Goal: Task Accomplishment & Management: Use online tool/utility

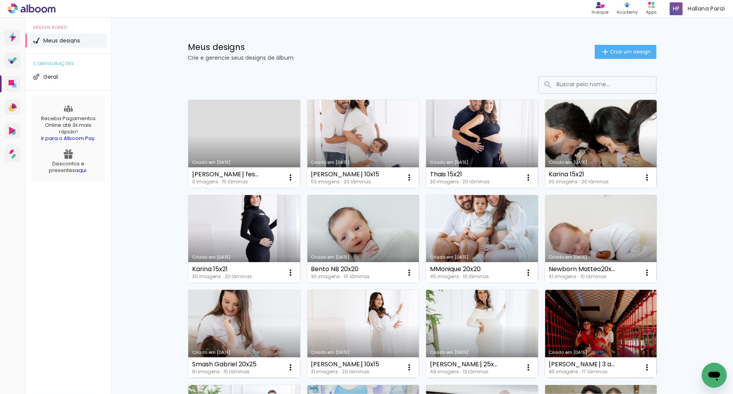
click at [235, 152] on link "Criado em [DATE]" at bounding box center [244, 144] width 112 height 88
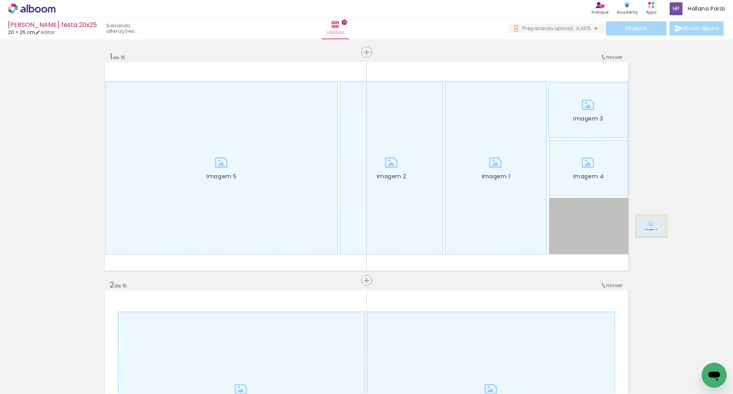
drag, startPoint x: 598, startPoint y: 233, endPoint x: 661, endPoint y: 224, distance: 63.0
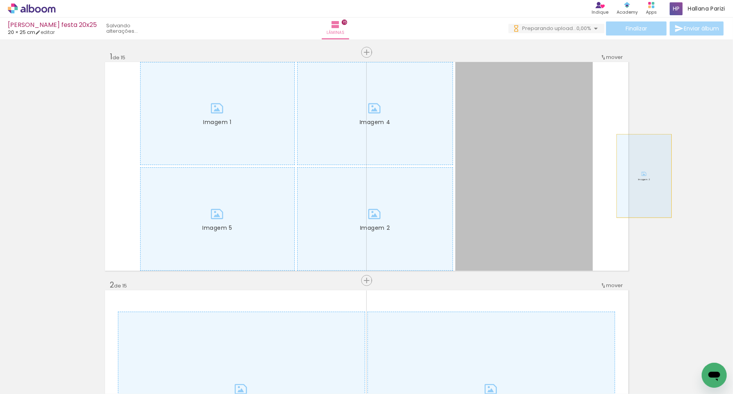
drag, startPoint x: 531, startPoint y: 176, endPoint x: 644, endPoint y: 176, distance: 112.8
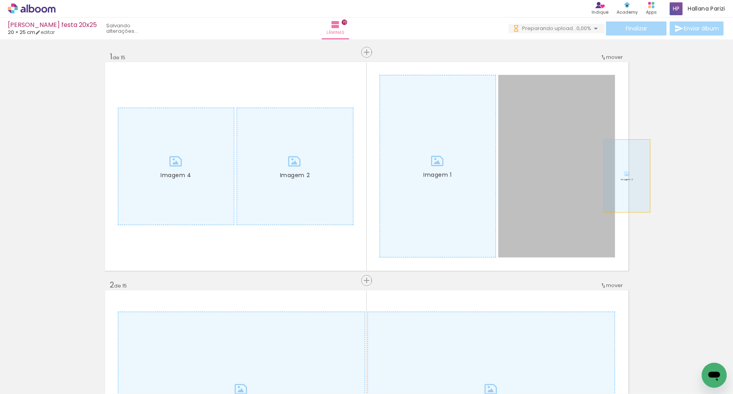
drag, startPoint x: 526, startPoint y: 177, endPoint x: 630, endPoint y: 176, distance: 103.8
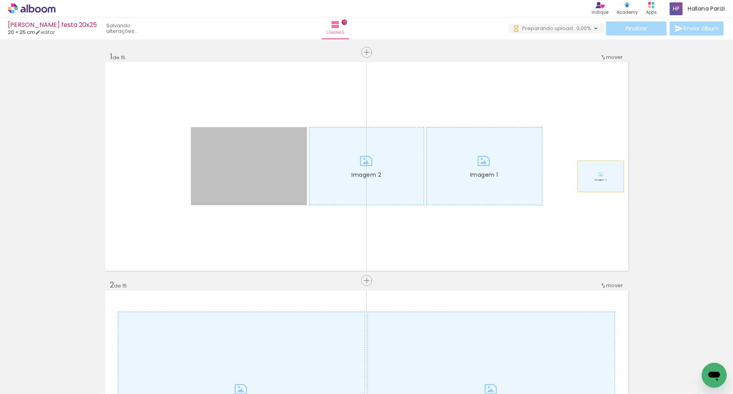
drag, startPoint x: 269, startPoint y: 172, endPoint x: 633, endPoint y: 175, distance: 363.4
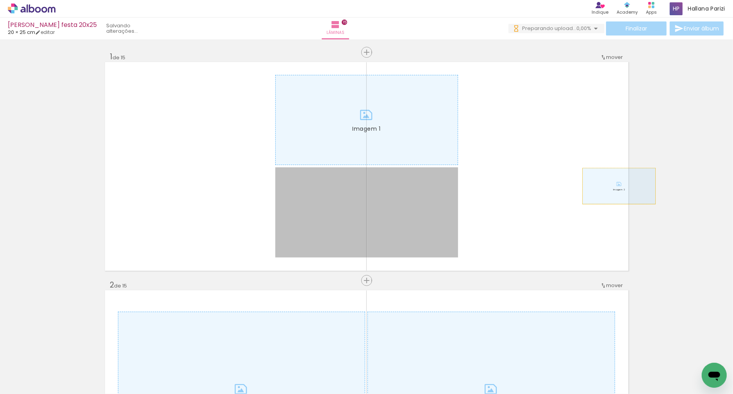
drag, startPoint x: 460, startPoint y: 188, endPoint x: 619, endPoint y: 186, distance: 159.6
click at [619, 186] on quentale-layouter "Imagem 1 Imagem 2" at bounding box center [366, 166] width 523 height 209
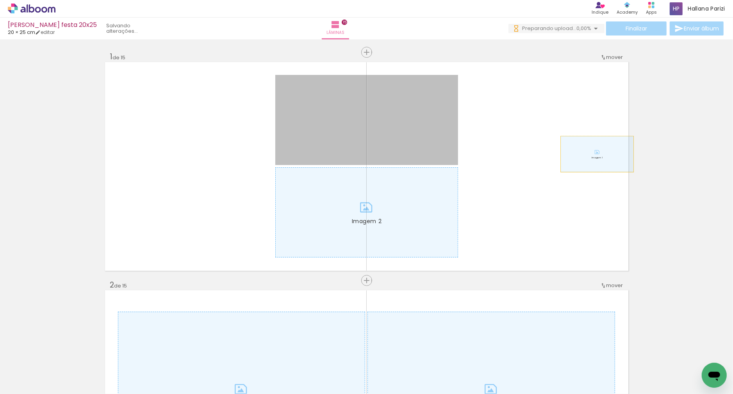
drag, startPoint x: 492, startPoint y: 149, endPoint x: 661, endPoint y: 155, distance: 168.7
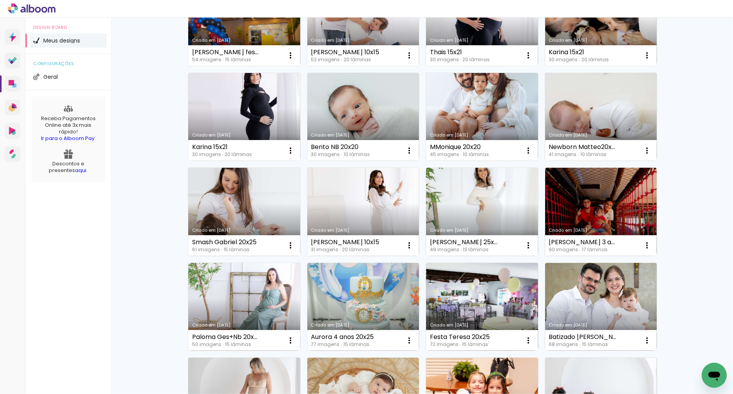
scroll to position [87, 0]
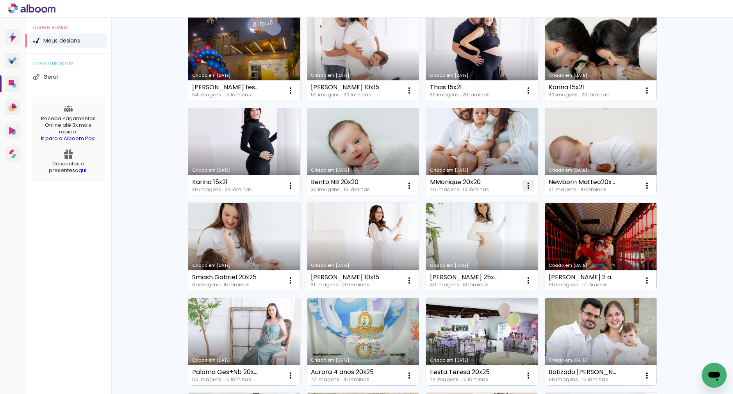
click at [527, 185] on iron-icon at bounding box center [527, 185] width 9 height 9
click at [491, 222] on span "Fazer uma cópia" at bounding box center [499, 218] width 46 height 5
type input "Cópia de MMonique 20x20"
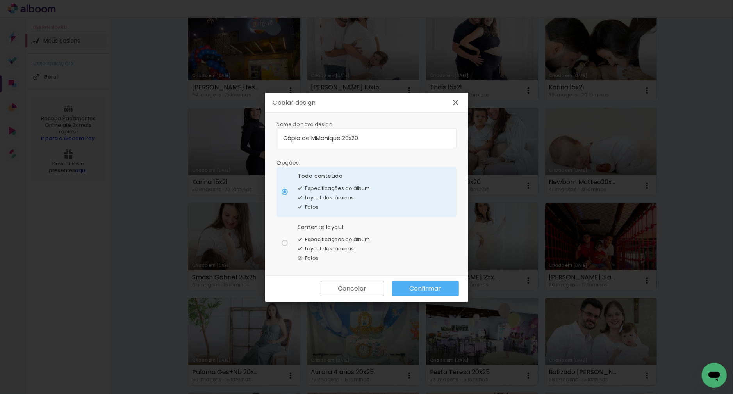
click at [320, 233] on div "Somente layout Especificações do álbum Layout das lâminas Fotos" at bounding box center [334, 243] width 72 height 40
type paper-radio-button "on"
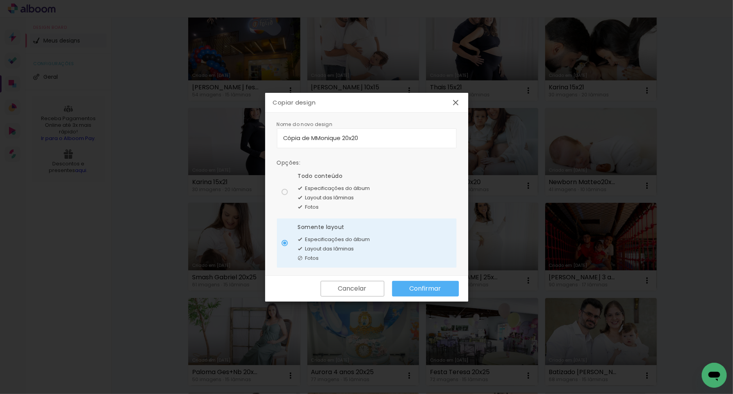
drag, startPoint x: 336, startPoint y: 137, endPoint x: 279, endPoint y: 138, distance: 56.2
click at [279, 138] on paper-input-container "Cópia de MMonique 20x20" at bounding box center [367, 138] width 180 height 20
type input "Festa Ravi 20x20"
type paper-input "Festa Ravi 20x20"
click at [0, 0] on slot "Confirmar" at bounding box center [0, 0] width 0 height 0
